Goal: Information Seeking & Learning: Compare options

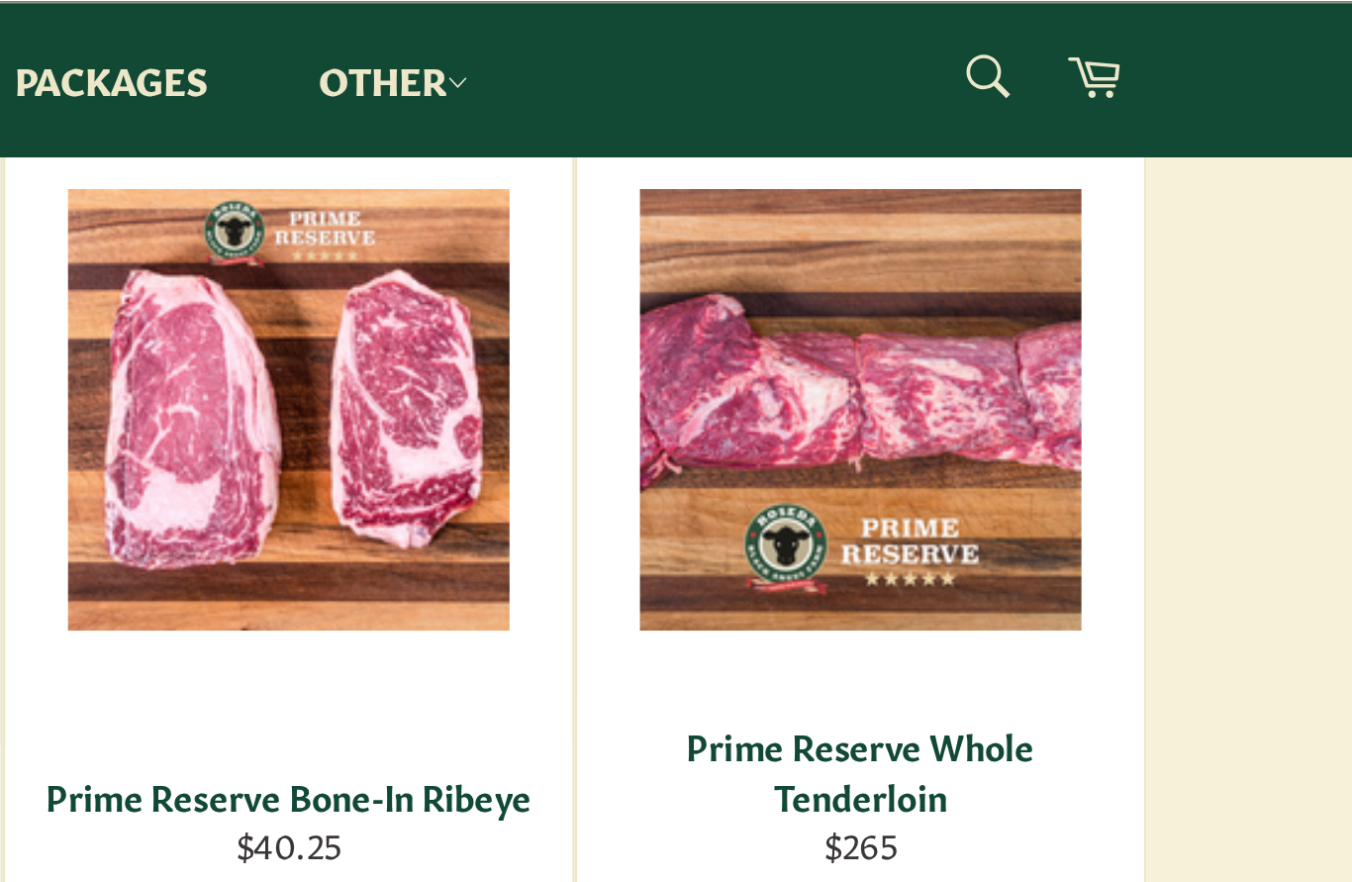
scroll to position [2003, 0]
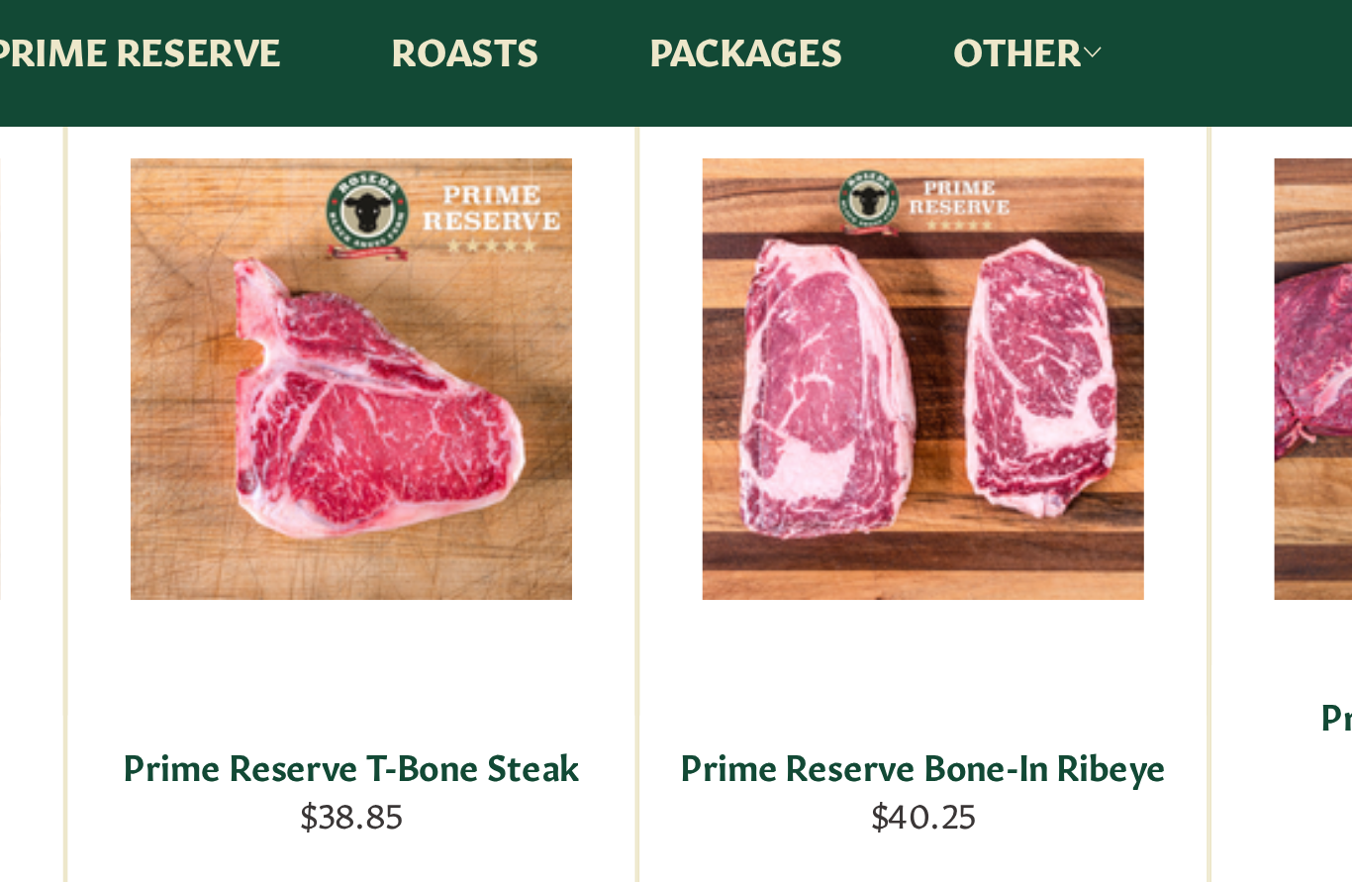
click at [790, 204] on div "View" at bounding box center [902, 191] width 224 height 342
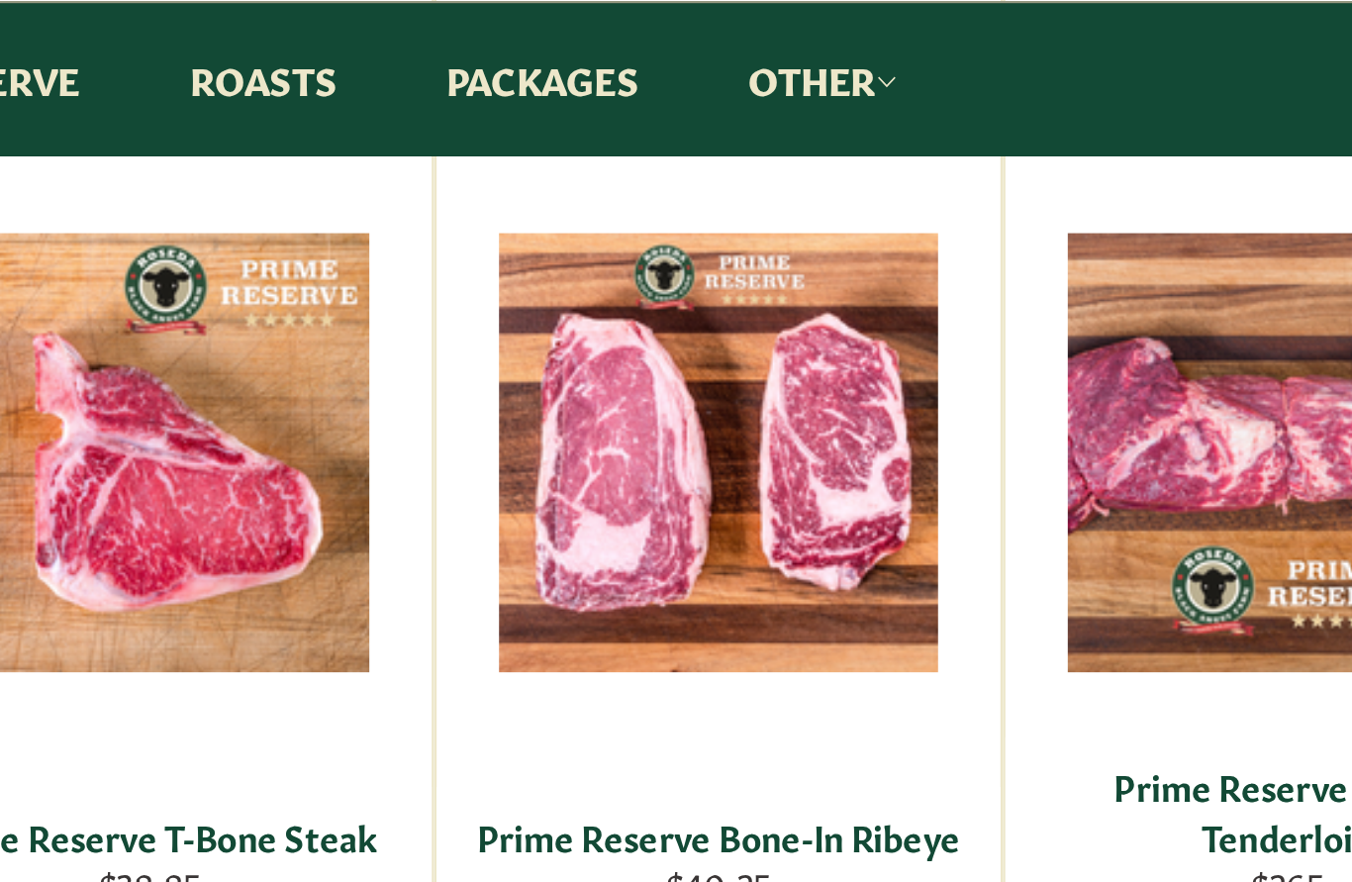
scroll to position [1984, 0]
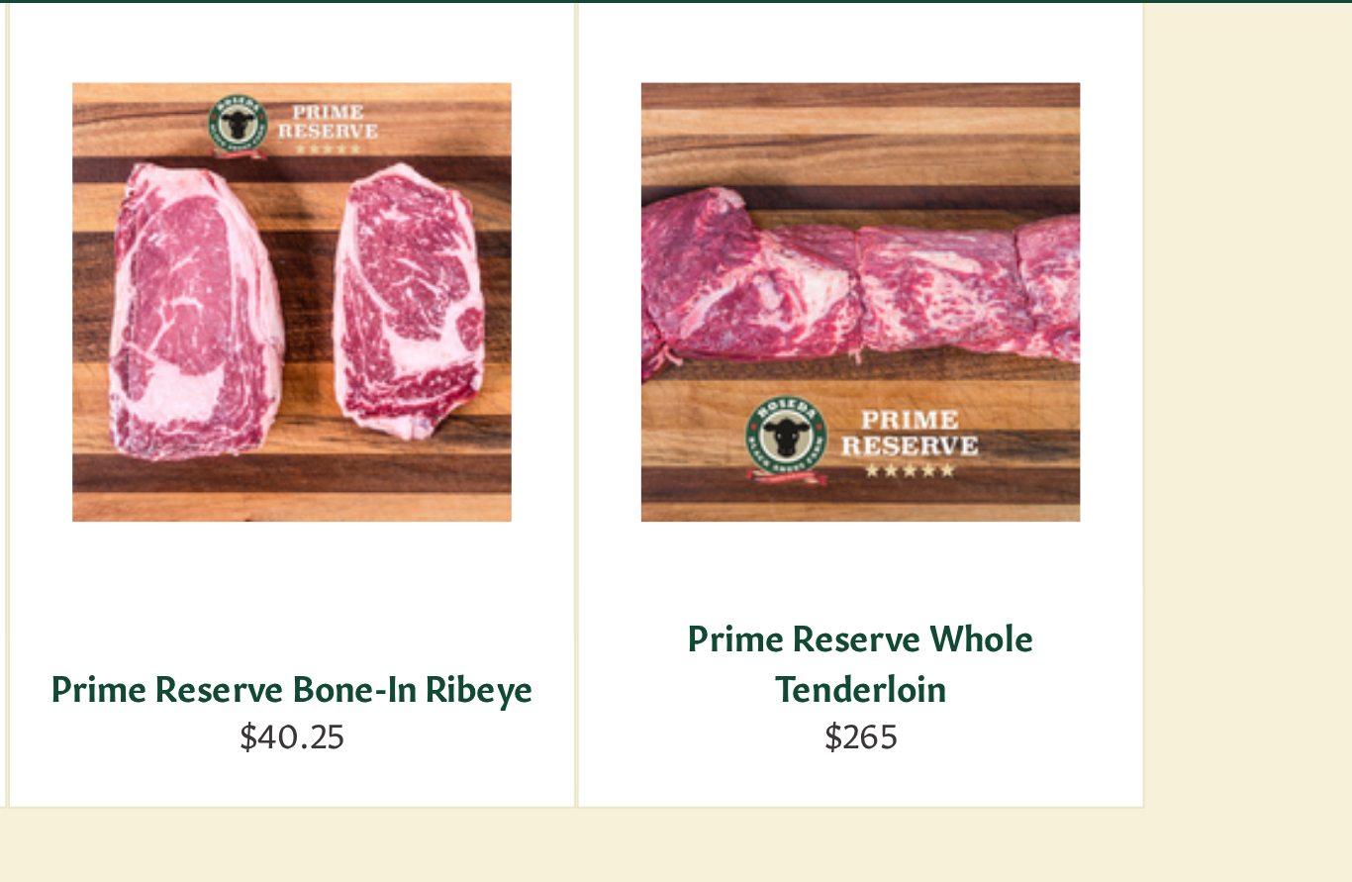
click at [1029, 303] on div "Prime Reserve Whole Tenderloin" at bounding box center [1128, 322] width 199 height 39
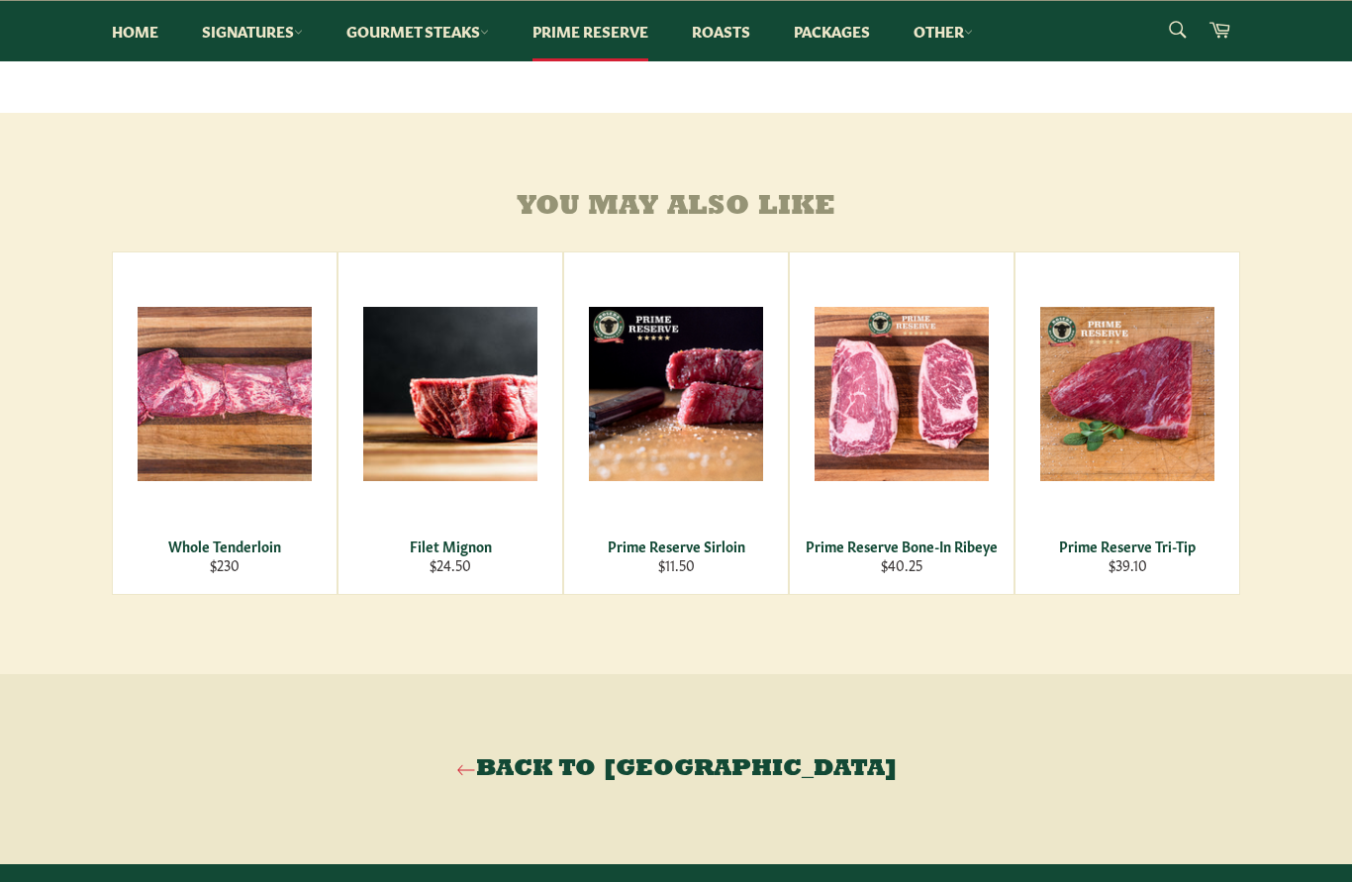
scroll to position [905, 0]
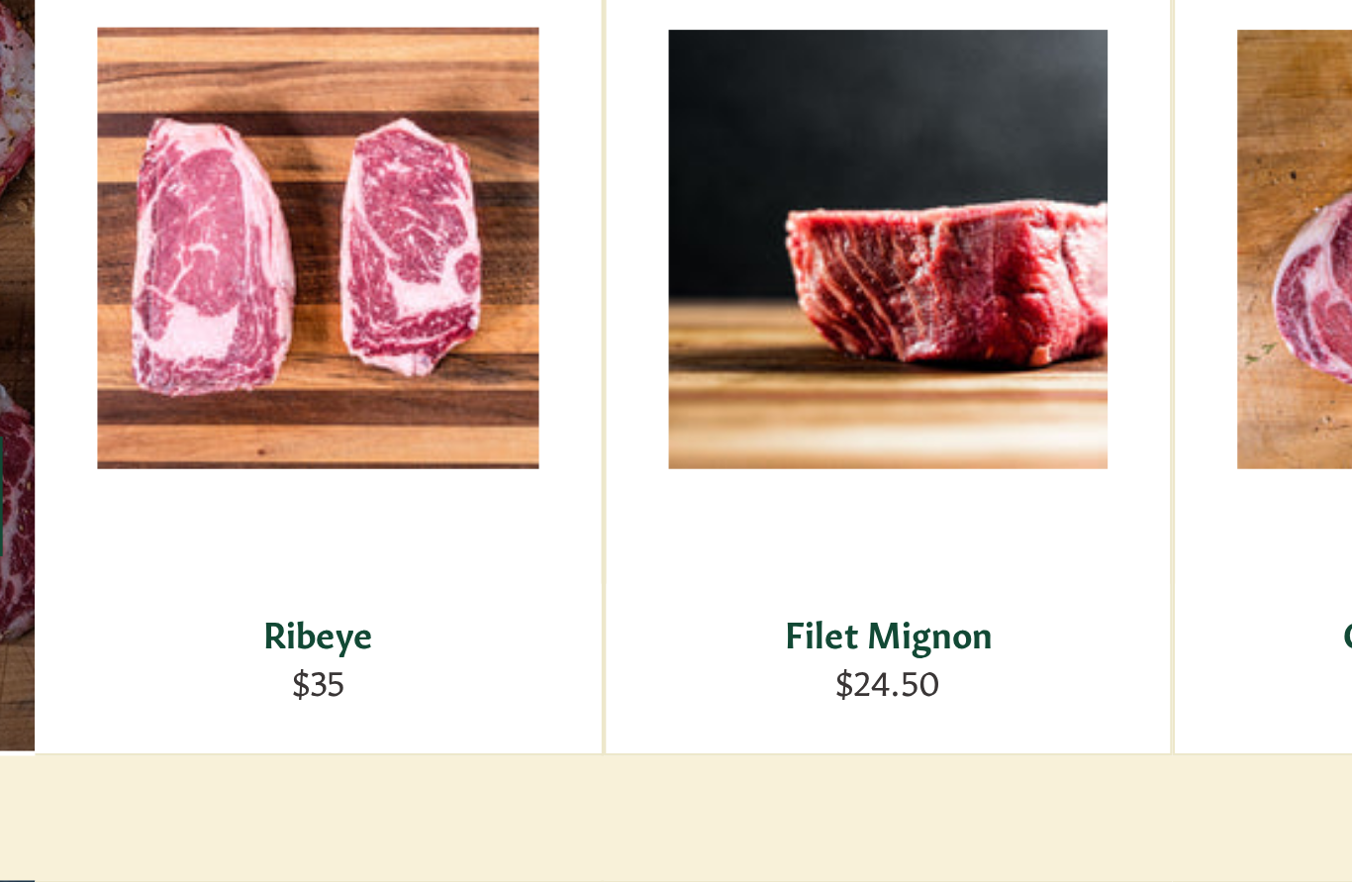
scroll to position [1962, 0]
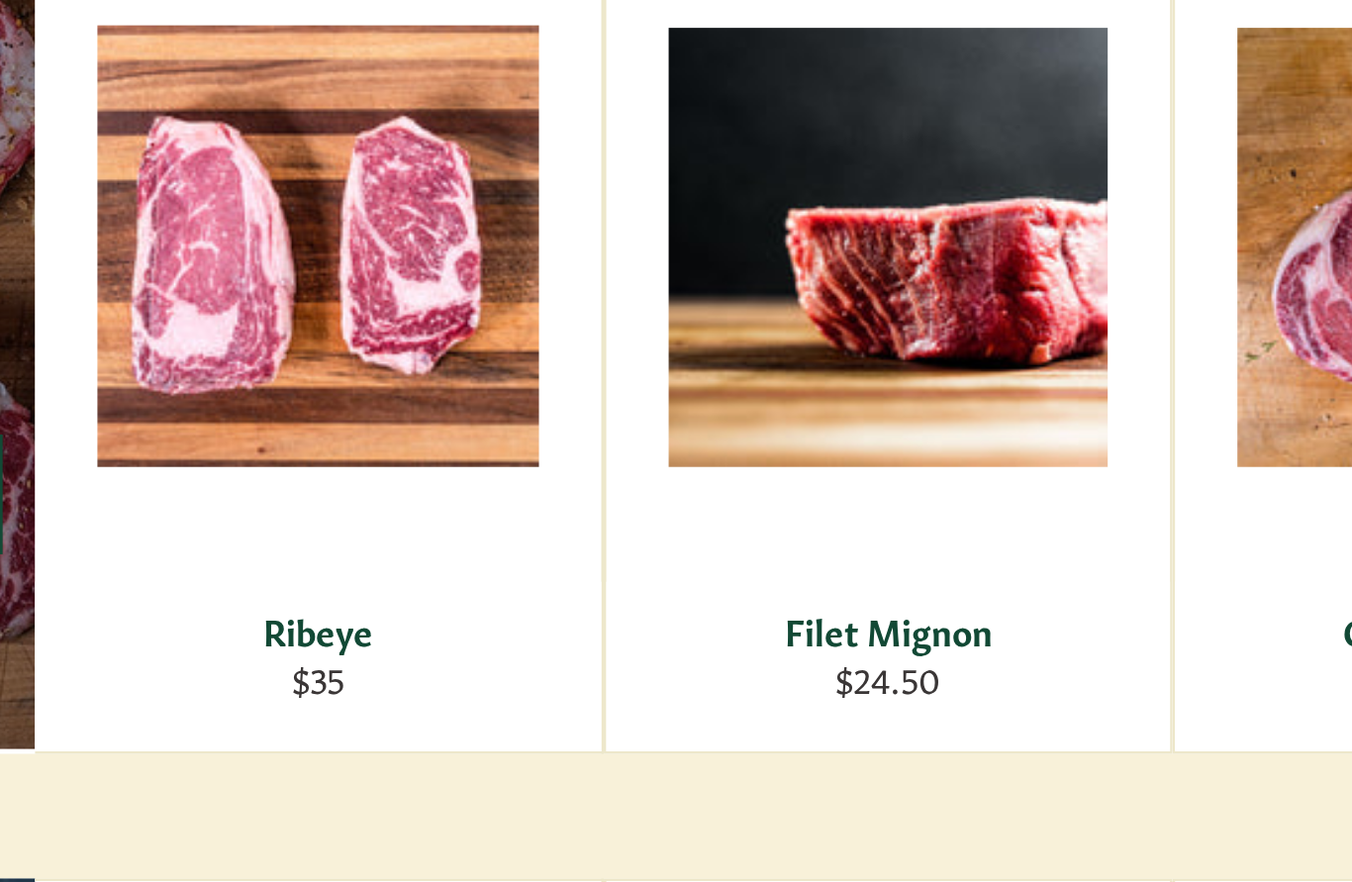
click at [577, 737] on div "Filet Mignon" at bounding box center [676, 746] width 199 height 19
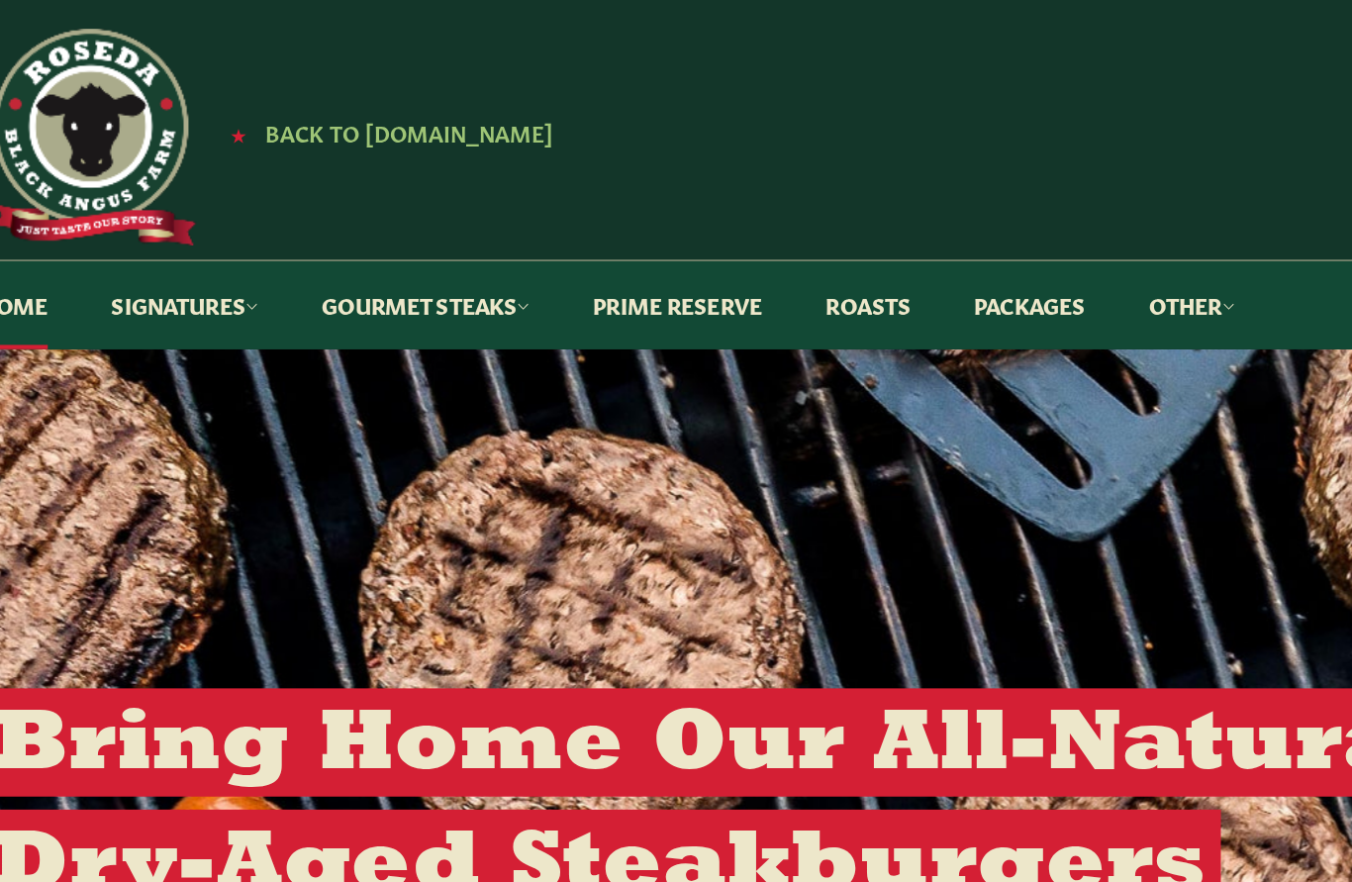
click at [774, 202] on link "Packages" at bounding box center [832, 209] width 116 height 60
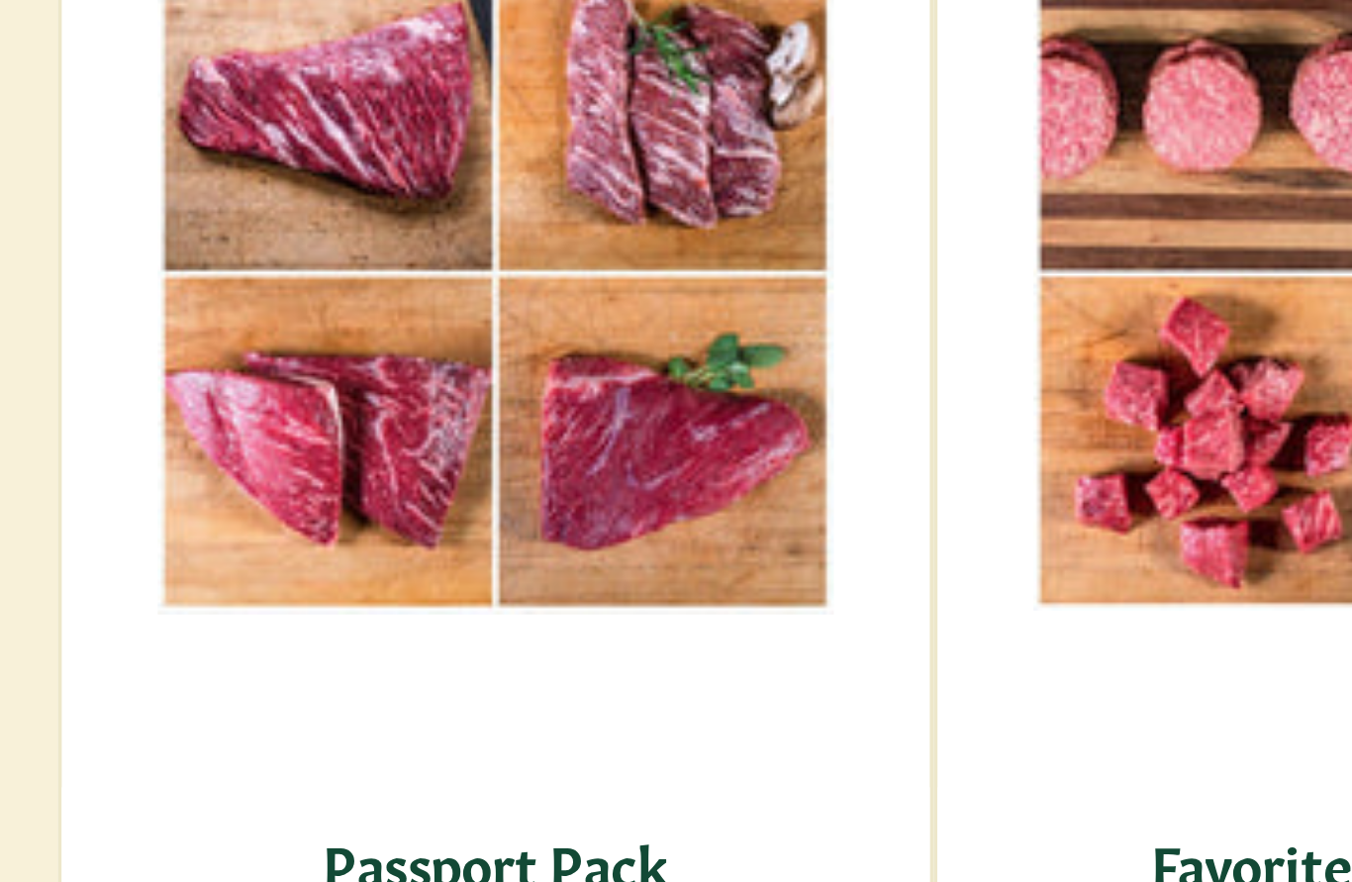
click at [162, 543] on span "View" at bounding box center [224, 568] width 127 height 50
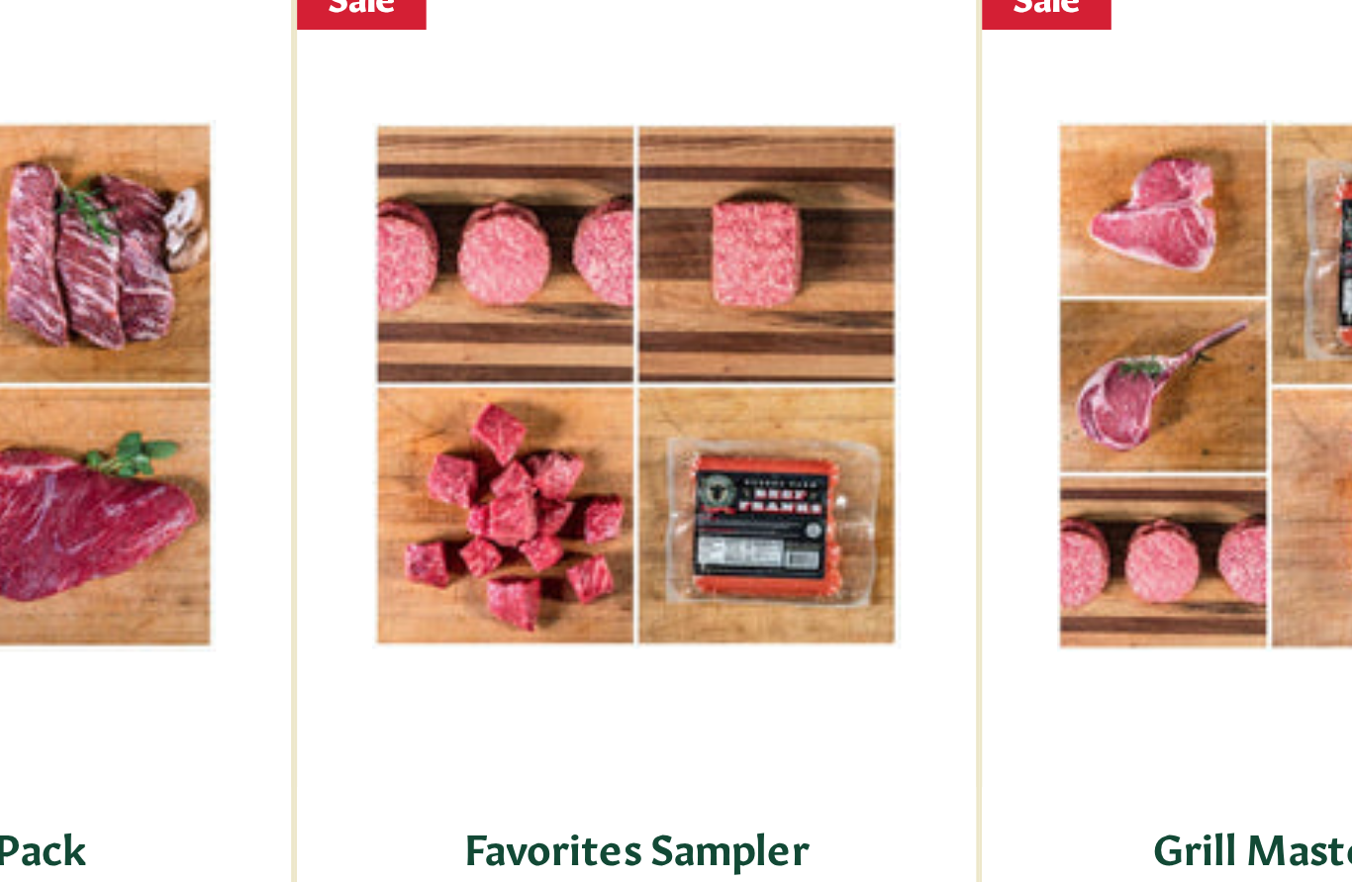
click at [339, 396] on div "View" at bounding box center [451, 567] width 224 height 342
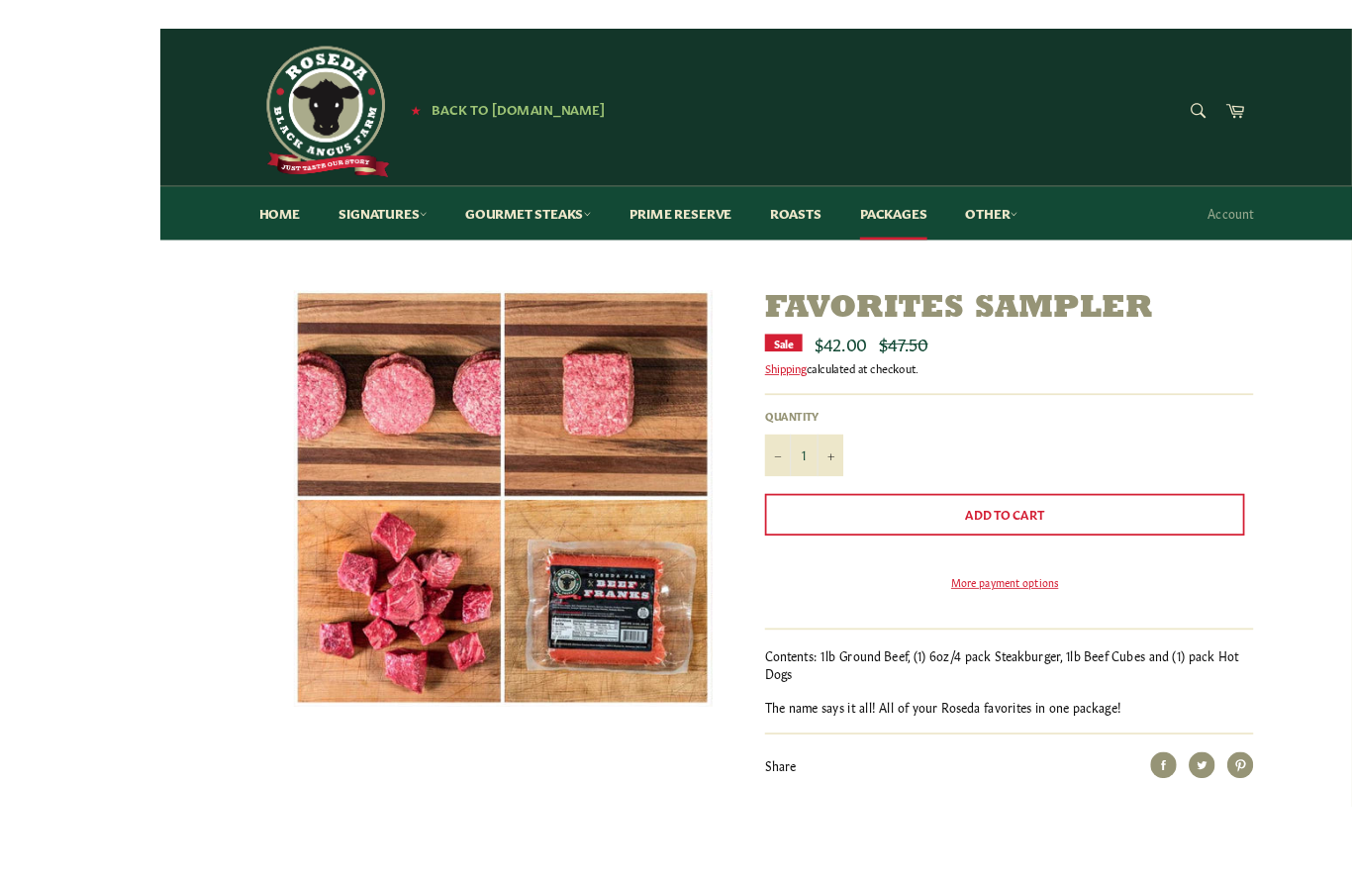
scroll to position [45, 0]
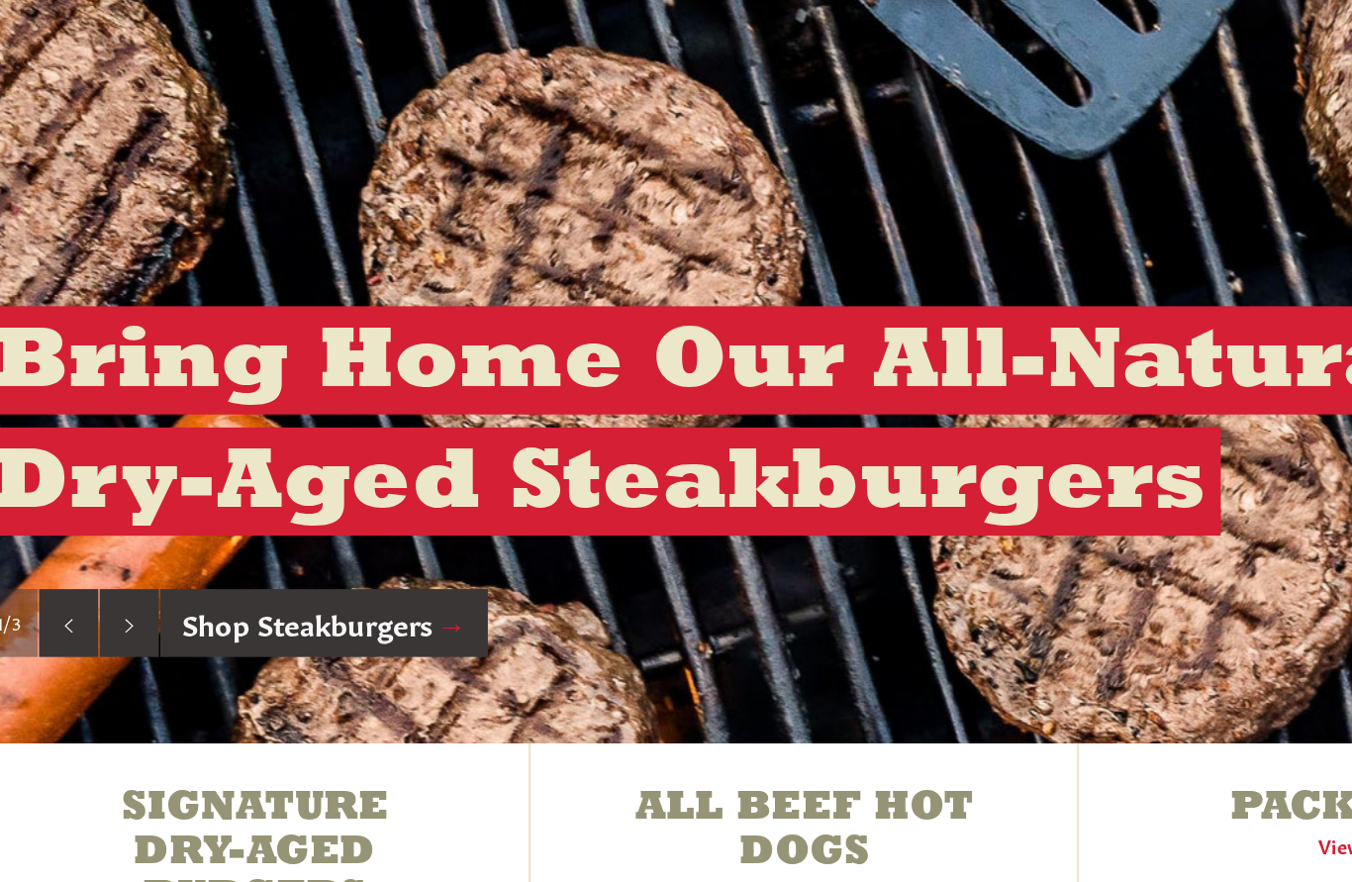
scroll to position [46, 0]
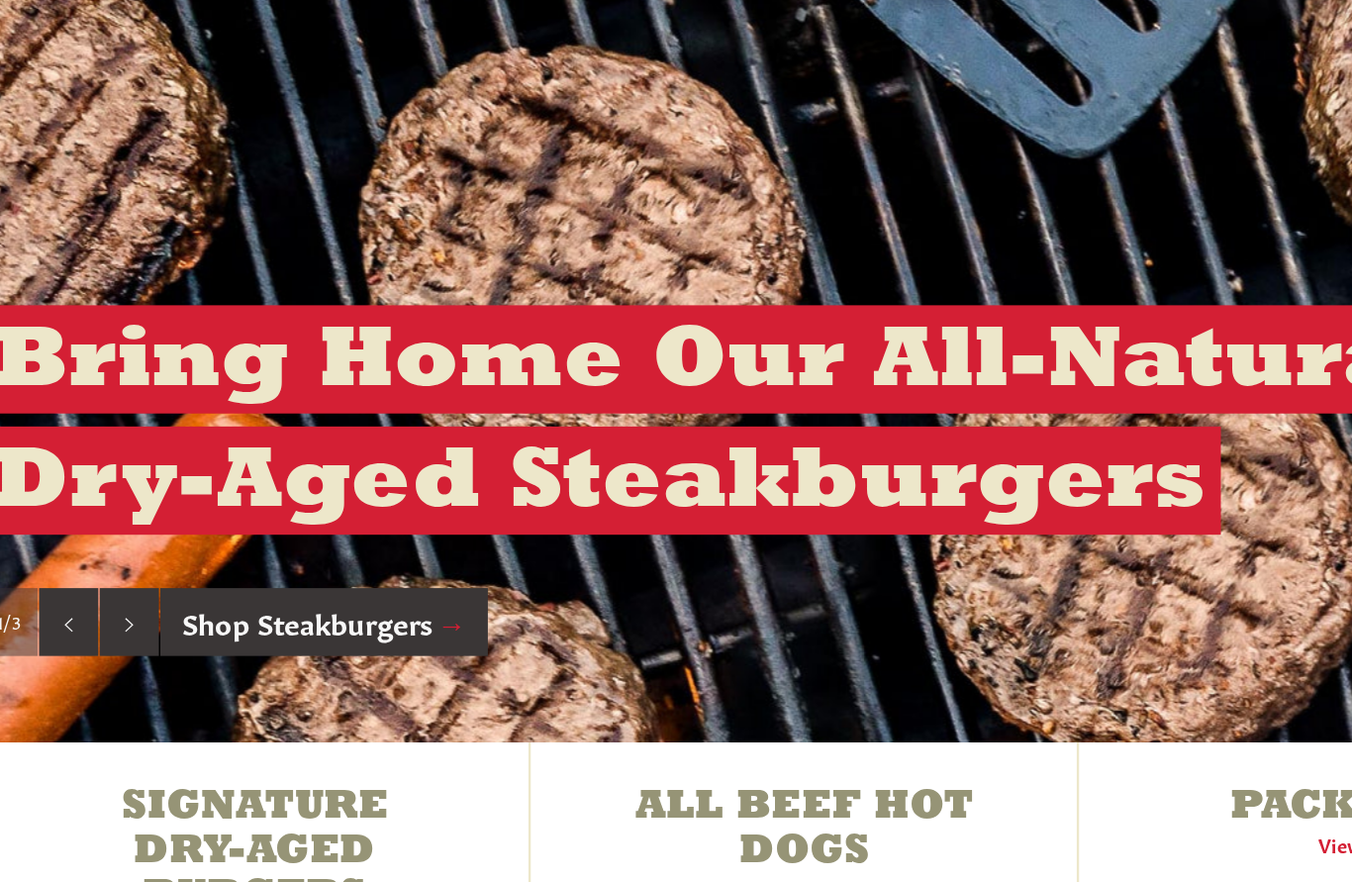
click at [904, 192] on img "slideshow" at bounding box center [676, 489] width 1352 height 594
click at [805, 425] on div "Bring Home Our All-Natural, Dry-Aged Steakburgers The Finest Middle Cuts Deligh…" at bounding box center [676, 547] width 1168 height 244
